Goal: Check status: Check status

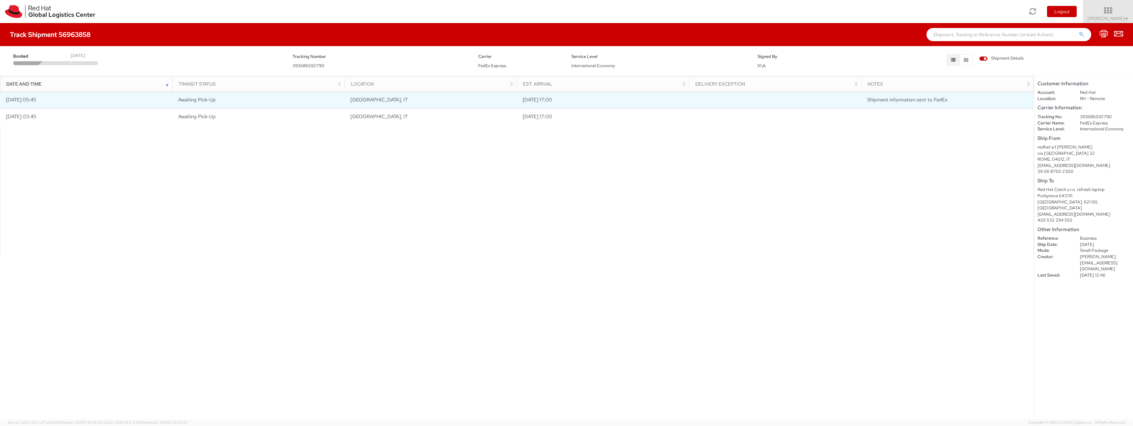
click at [918, 104] on td "Shipment information sent to FedEx" at bounding box center [947, 100] width 172 height 16
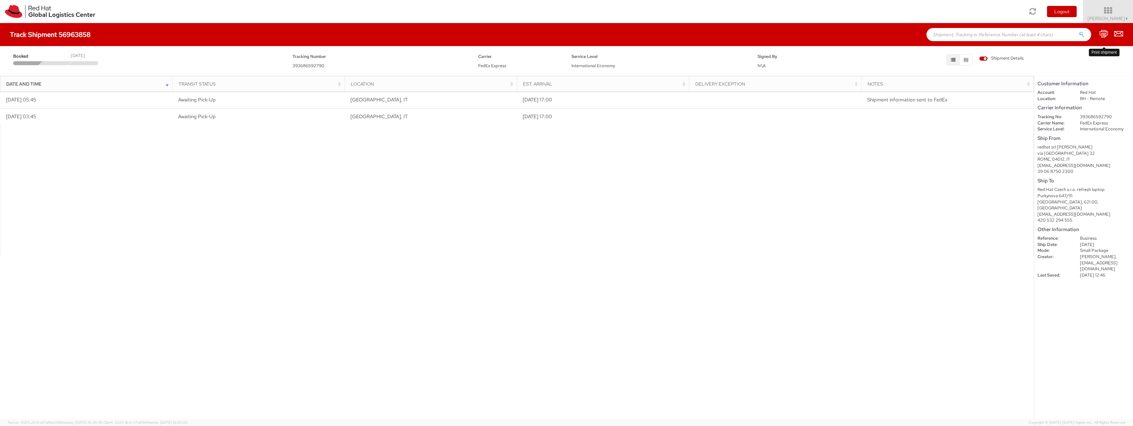
click at [1104, 33] on icon at bounding box center [1103, 34] width 9 height 8
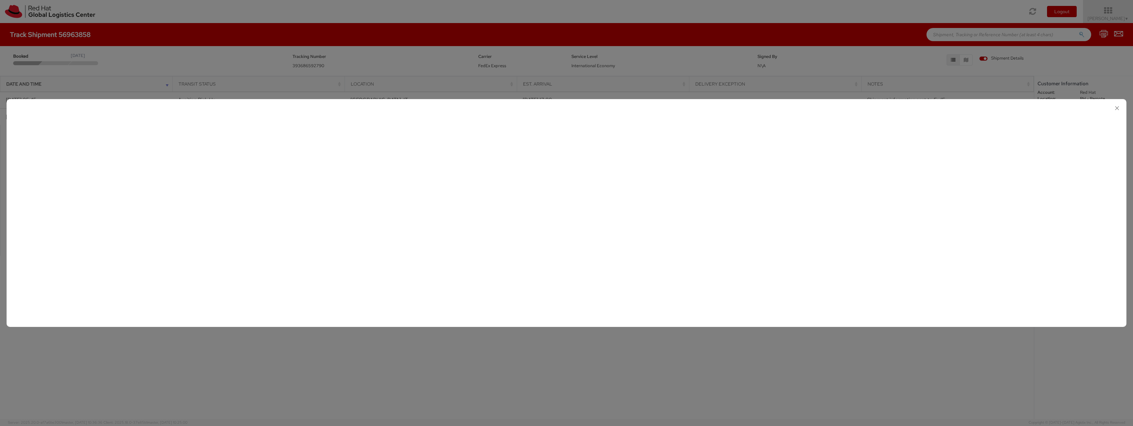
click at [387, 56] on div at bounding box center [566, 213] width 1133 height 426
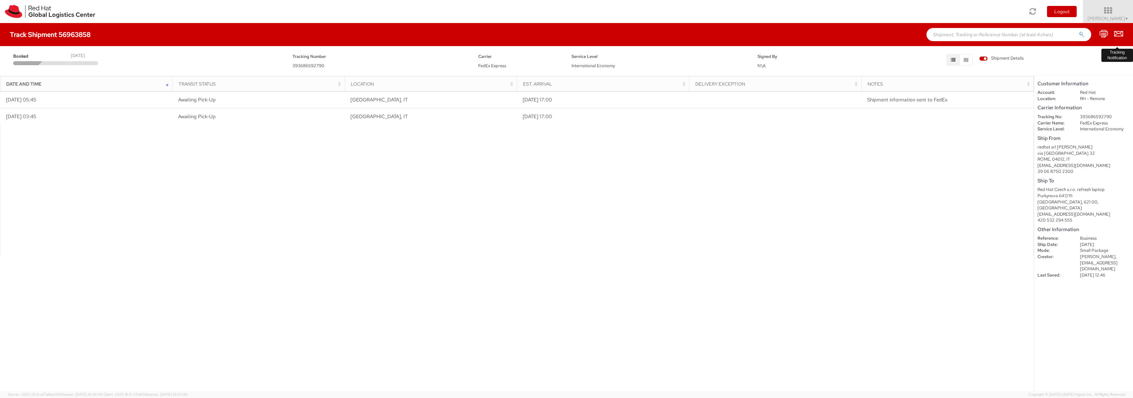
click at [1120, 33] on icon at bounding box center [1118, 34] width 9 height 8
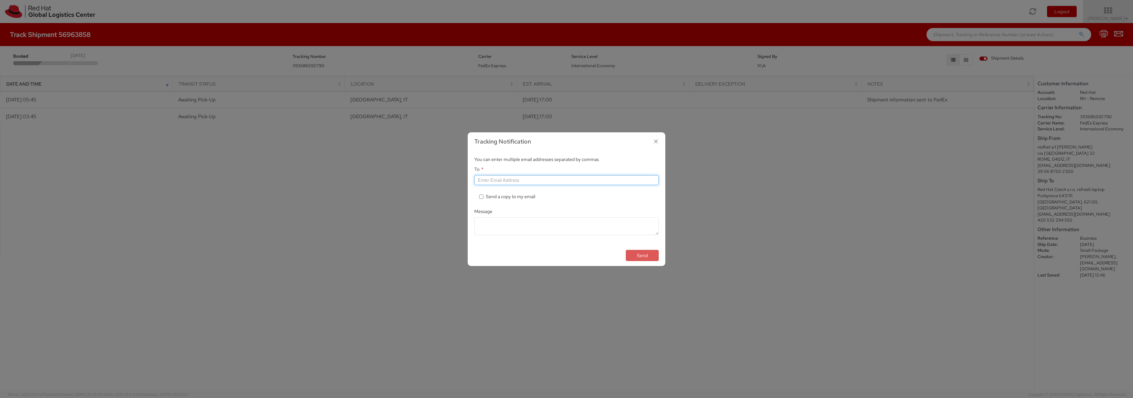
click at [518, 180] on input "To *" at bounding box center [566, 180] width 184 height 10
drag, startPoint x: 656, startPoint y: 141, endPoint x: 661, endPoint y: 140, distance: 5.7
click at [656, 141] on icon "button" at bounding box center [656, 142] width 10 height 10
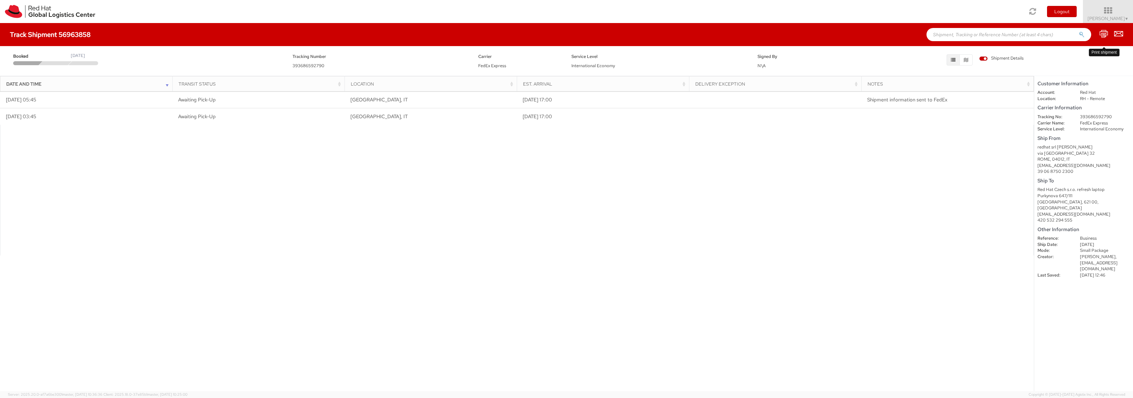
click at [1103, 34] on icon at bounding box center [1103, 34] width 9 height 8
